Goal: Task Accomplishment & Management: Manage account settings

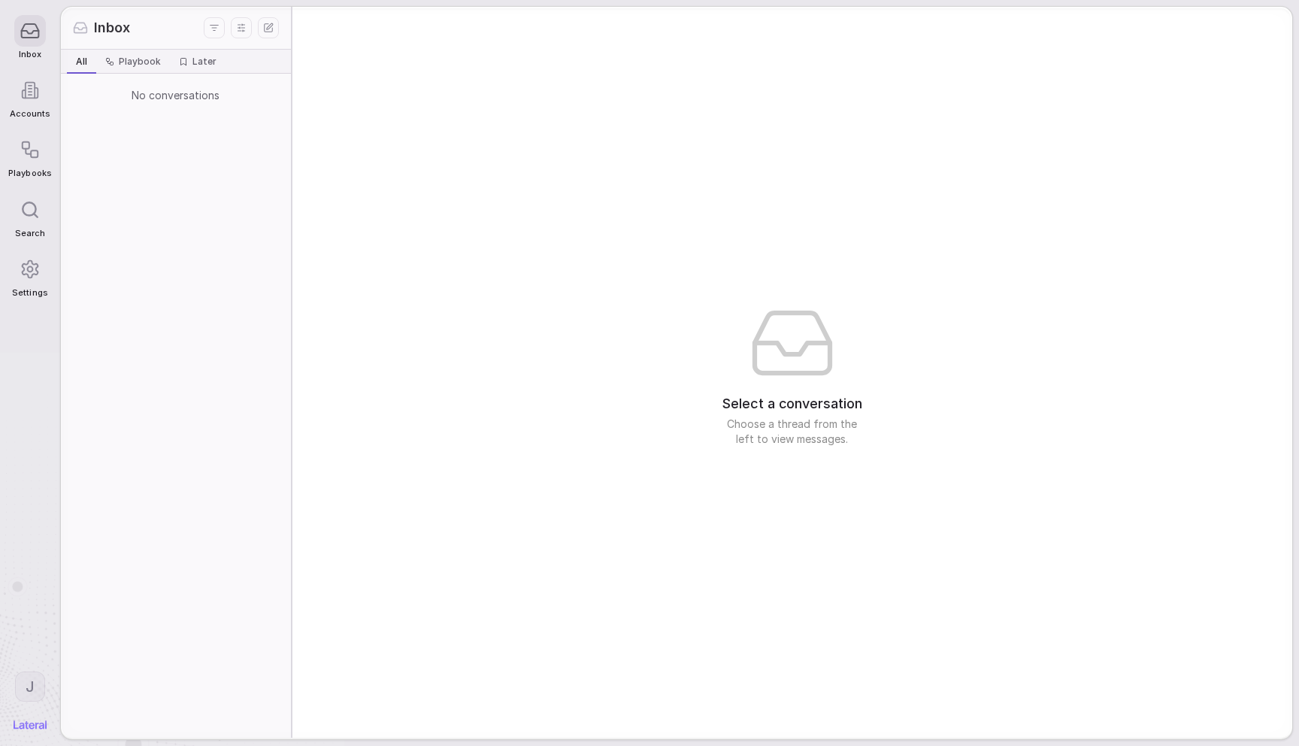
drag, startPoint x: 659, startPoint y: 212, endPoint x: 658, endPoint y: 204, distance: 7.7
click at [659, 212] on div "Select a conversation Choose a thread from the left to view messages." at bounding box center [792, 372] width 1000 height 731
click at [17, 271] on div at bounding box center [30, 269] width 32 height 32
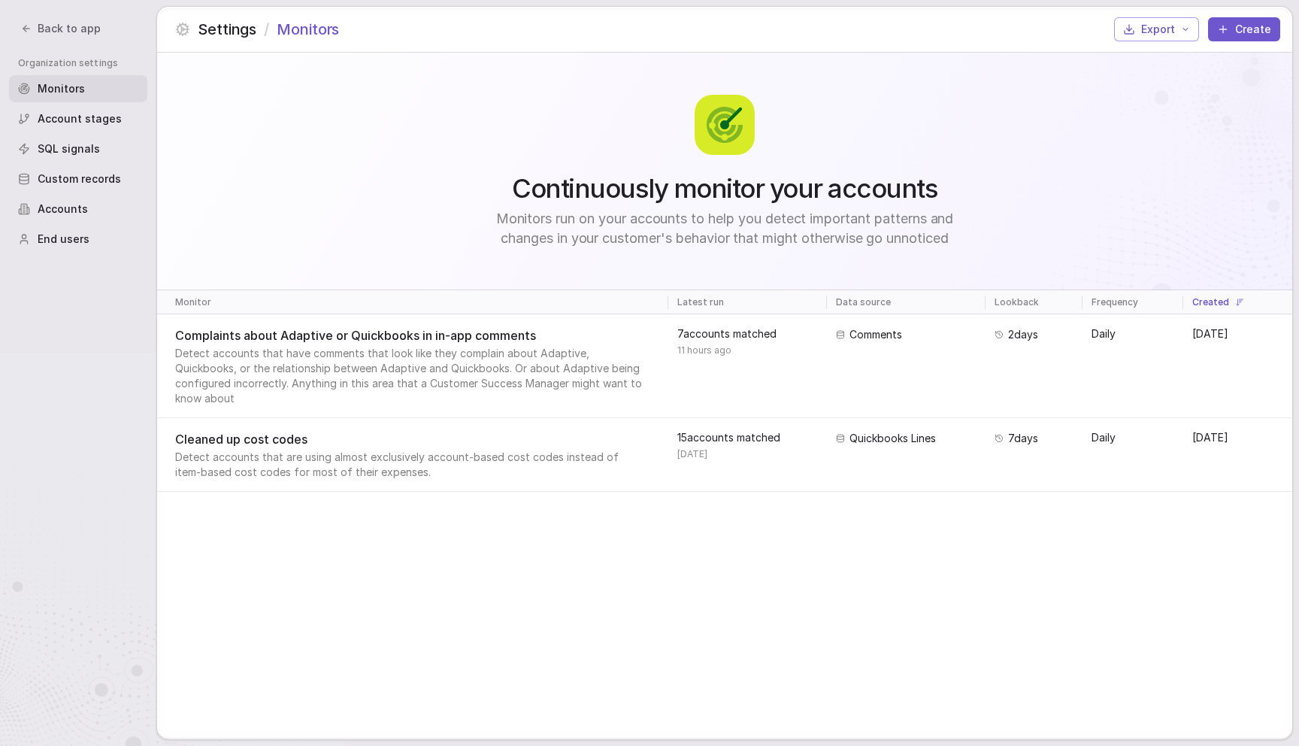
click at [69, 201] on span "Accounts" at bounding box center [63, 208] width 50 height 15
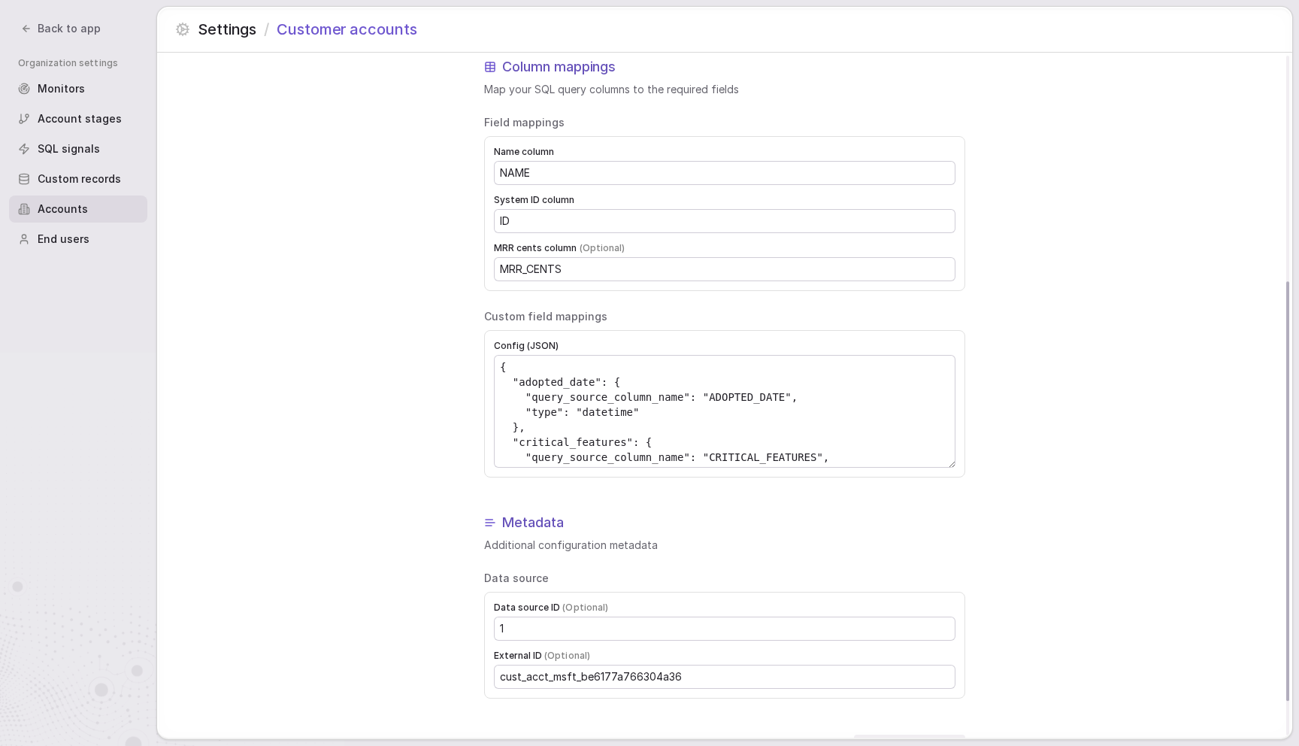
scroll to position [425, 0]
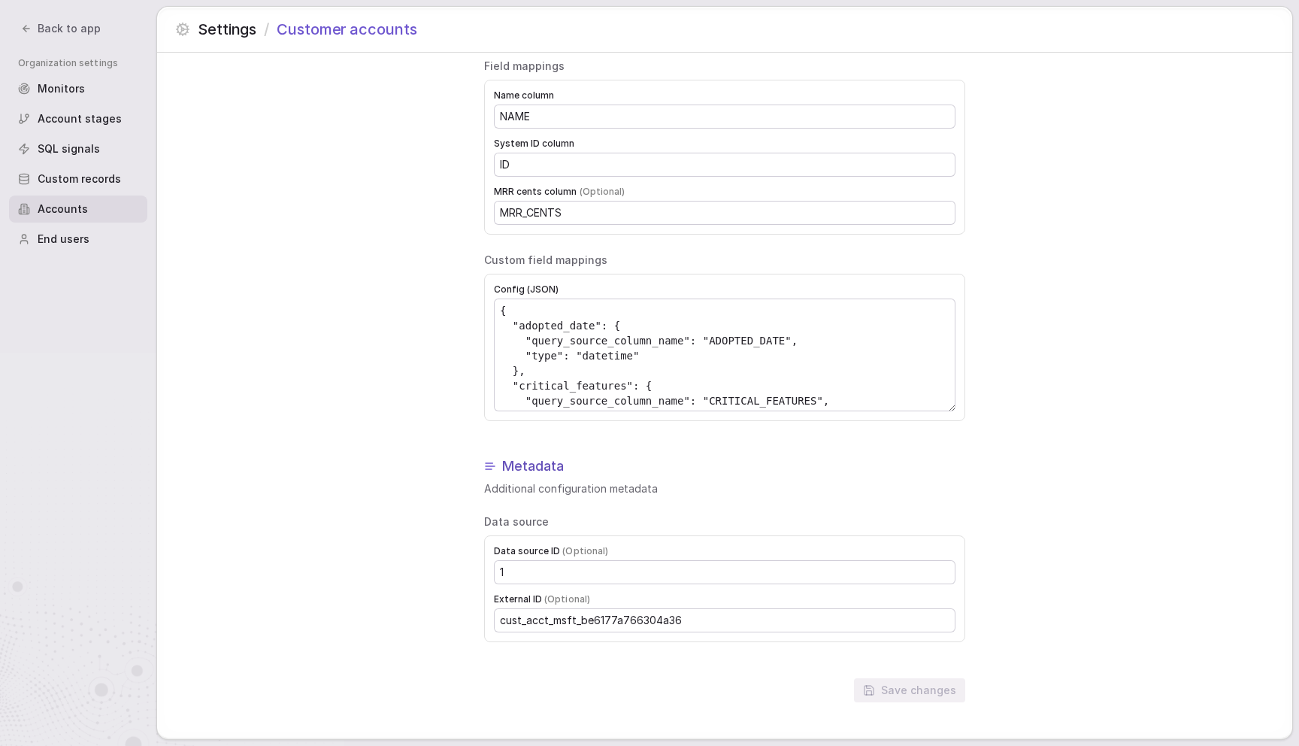
click at [320, 158] on div "Customer accounts configuration Configure how customer account data is mapped a…" at bounding box center [724, 182] width 1135 height 1111
click at [313, 179] on div "Customer accounts configuration Configure how customer account data is mapped a…" at bounding box center [724, 182] width 1135 height 1111
click at [310, 310] on div "Customer accounts configuration Configure how customer account data is mapped a…" at bounding box center [724, 182] width 1135 height 1111
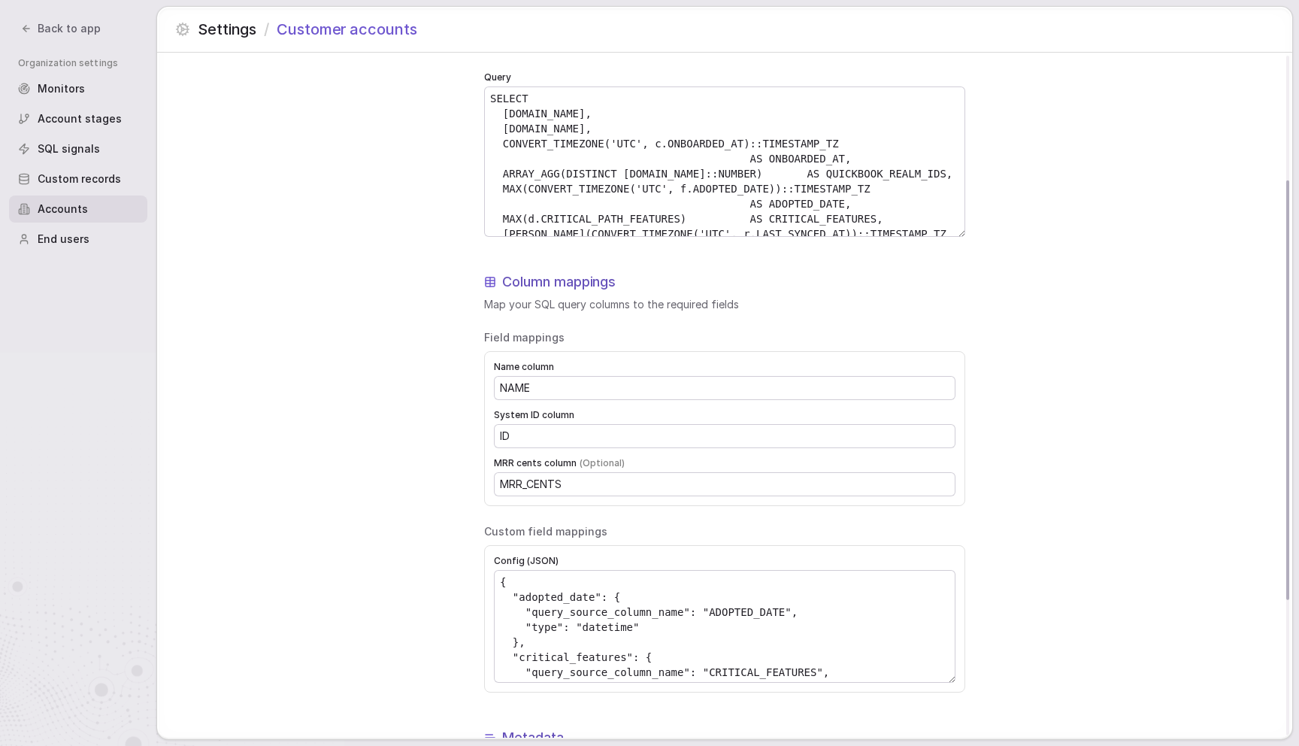
scroll to position [272, 0]
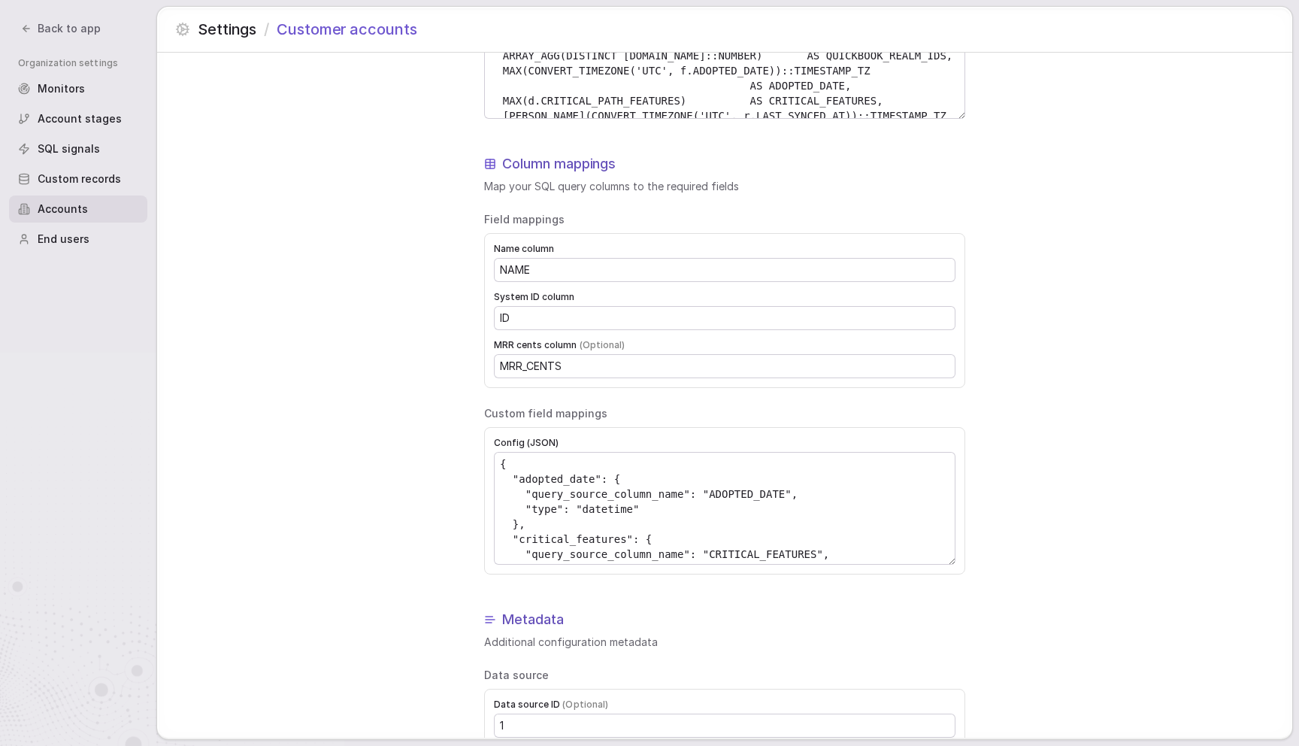
click at [319, 293] on div "Customer accounts configuration Configure how customer account data is mapped a…" at bounding box center [724, 336] width 1135 height 1111
click at [377, 206] on div "Customer accounts configuration Configure how customer account data is mapped a…" at bounding box center [724, 336] width 1135 height 1111
